Goal: Navigation & Orientation: Find specific page/section

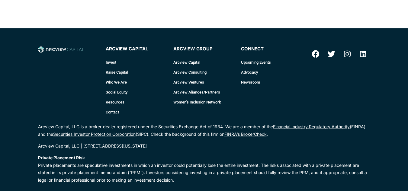
scroll to position [849, 0]
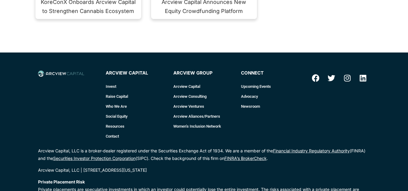
click at [119, 92] on link "Raise Capital" at bounding box center [137, 97] width 62 height 10
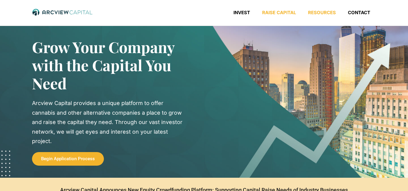
click at [322, 11] on link "Resources" at bounding box center [322, 13] width 40 height 6
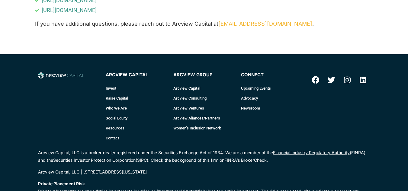
scroll to position [1202, 0]
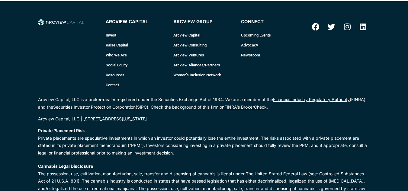
click at [188, 35] on link "Arcview Capital" at bounding box center [204, 35] width 62 height 10
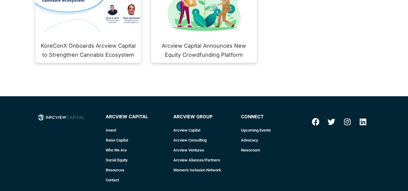
scroll to position [809, 0]
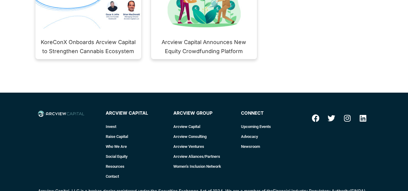
click at [109, 122] on link "Invest" at bounding box center [137, 127] width 62 height 10
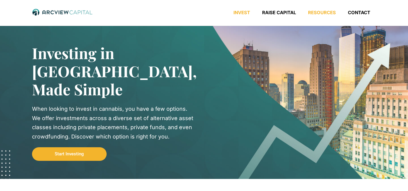
click at [318, 12] on link "Resources" at bounding box center [322, 13] width 40 height 6
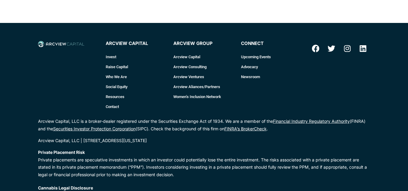
scroll to position [1178, 0]
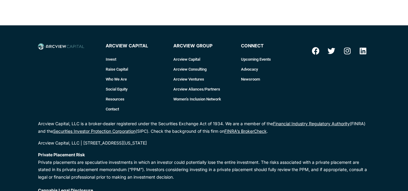
click at [109, 59] on link "Invest" at bounding box center [137, 59] width 62 height 10
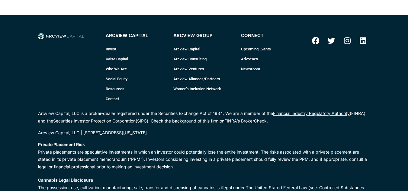
scroll to position [885, 0]
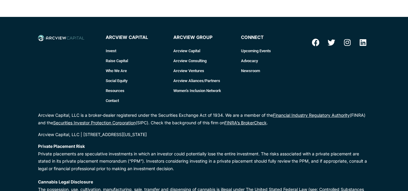
click at [110, 46] on link "Invest" at bounding box center [137, 51] width 62 height 10
